Goal: Information Seeking & Learning: Learn about a topic

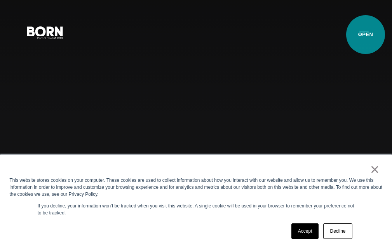
click at [366, 35] on button "Primary Menu" at bounding box center [364, 32] width 19 height 16
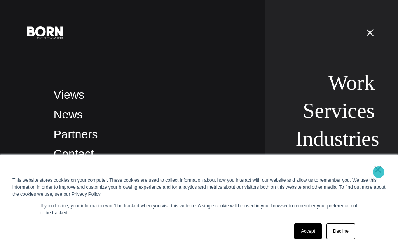
click at [379, 172] on link "×" at bounding box center [377, 169] width 9 height 7
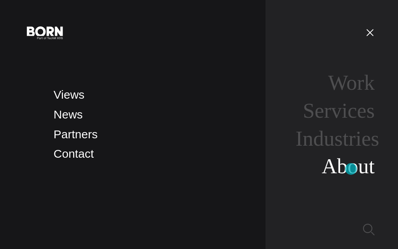
click at [351, 169] on link "About" at bounding box center [348, 166] width 53 height 24
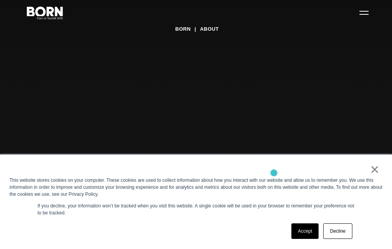
scroll to position [39, 0]
click at [344, 234] on link "Decline" at bounding box center [337, 232] width 29 height 16
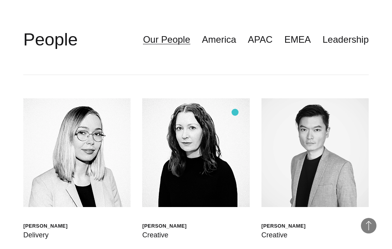
scroll to position [1710, 0]
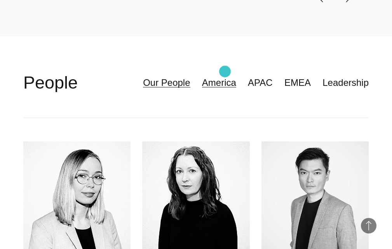
click at [225, 75] on link "America" at bounding box center [219, 82] width 34 height 15
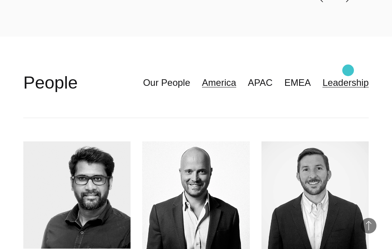
click at [348, 75] on link "Leadership" at bounding box center [346, 82] width 46 height 15
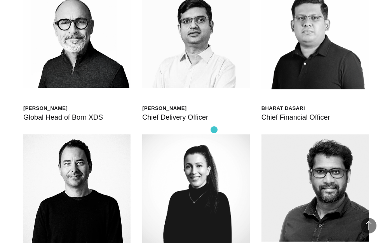
scroll to position [1827, 0]
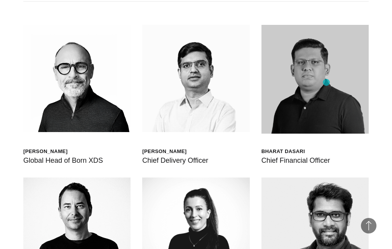
click at [327, 82] on img at bounding box center [315, 79] width 107 height 109
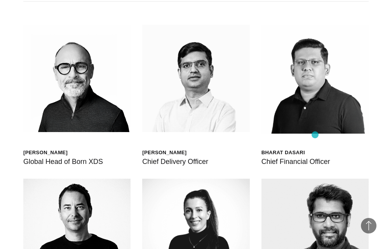
click at [315, 135] on div "Bharat Dasari Chief Financial Officer" at bounding box center [315, 96] width 107 height 142
click at [281, 156] on div "Chief Financial Officer" at bounding box center [296, 161] width 69 height 11
click at [282, 149] on div "Bharat Dasari" at bounding box center [296, 152] width 69 height 7
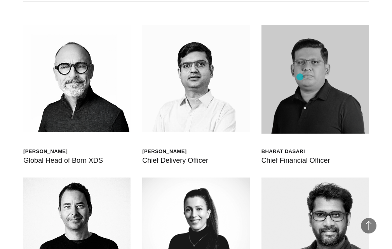
click at [300, 77] on img at bounding box center [315, 79] width 107 height 109
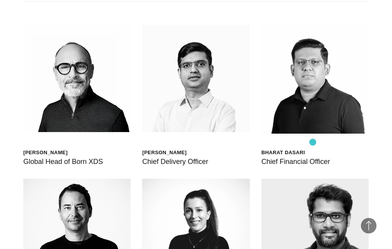
click at [313, 149] on div "Bharat Dasari" at bounding box center [296, 152] width 69 height 7
copy div "Bharat Dasari"
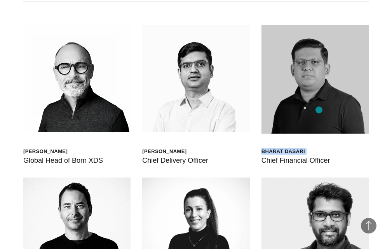
click at [319, 110] on img at bounding box center [315, 79] width 107 height 109
click at [308, 63] on img at bounding box center [315, 79] width 107 height 109
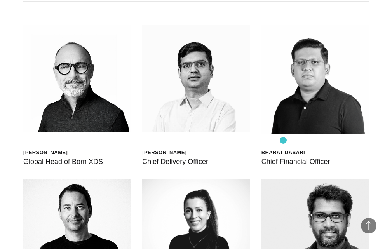
click at [296, 156] on div "Chief Financial Officer" at bounding box center [296, 161] width 69 height 11
click at [295, 149] on div "Bharat Dasari" at bounding box center [296, 152] width 69 height 7
click at [294, 156] on div "Chief Financial Officer" at bounding box center [296, 161] width 69 height 11
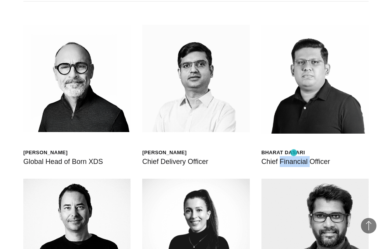
click at [294, 156] on div "Chief Financial Officer" at bounding box center [296, 161] width 69 height 11
click at [279, 137] on div "Bharat Dasari Chief Financial Officer" at bounding box center [315, 96] width 107 height 142
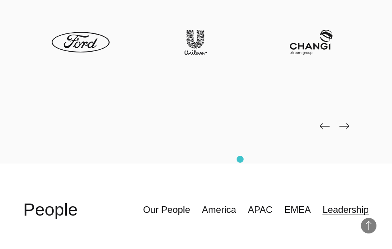
scroll to position [1661, 0]
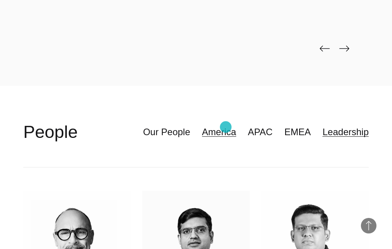
click at [225, 125] on link "America" at bounding box center [219, 132] width 34 height 15
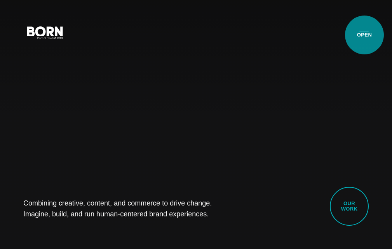
click at [365, 35] on button "Primary Menu" at bounding box center [364, 32] width 19 height 16
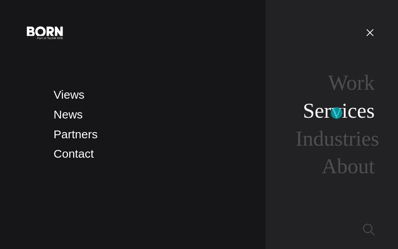
click at [334, 110] on link "Services" at bounding box center [339, 111] width 72 height 24
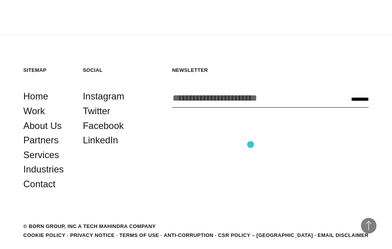
scroll to position [1522, 0]
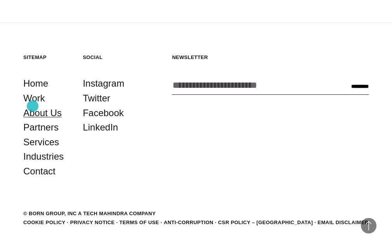
click at [33, 106] on link "About Us" at bounding box center [42, 113] width 38 height 15
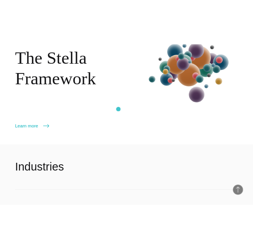
scroll to position [816, 0]
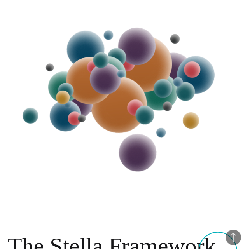
scroll to position [808, 0]
